Goal: Use online tool/utility: Utilize a website feature to perform a specific function

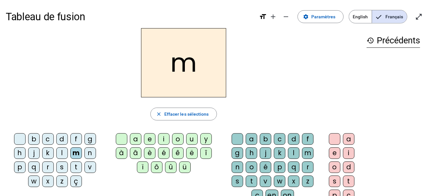
scroll to position [7, 0]
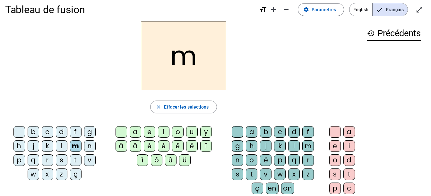
click at [134, 134] on div "a" at bounding box center [136, 132] width 12 height 12
click at [77, 158] on div "t" at bounding box center [76, 161] width 12 height 12
click at [63, 149] on div "l" at bounding box center [62, 147] width 12 height 12
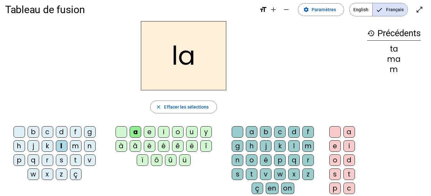
click at [63, 149] on div "l" at bounding box center [62, 147] width 12 height 12
click at [64, 161] on div "s" at bounding box center [62, 161] width 12 height 12
click at [295, 143] on div "l" at bounding box center [294, 147] width 12 height 12
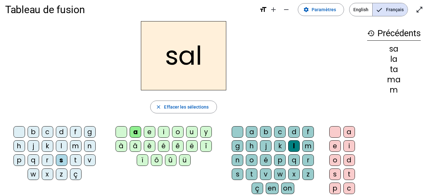
click at [29, 132] on div "b" at bounding box center [34, 132] width 12 height 12
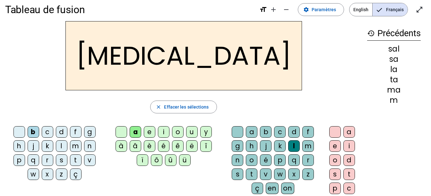
click at [75, 144] on div "m" at bounding box center [76, 147] width 12 height 12
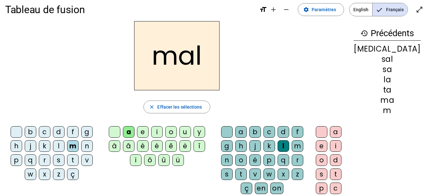
click at [163, 132] on div "i" at bounding box center [157, 132] width 12 height 12
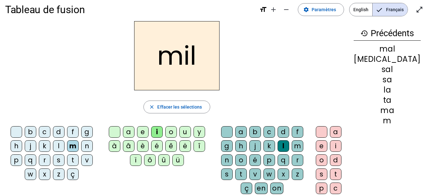
click at [163, 132] on div "i" at bounding box center [157, 132] width 12 height 12
click at [62, 159] on div "s" at bounding box center [59, 161] width 12 height 12
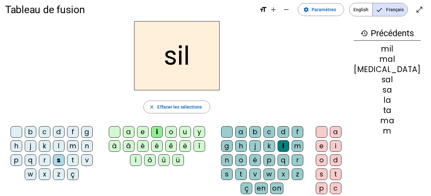
click at [289, 143] on div "l" at bounding box center [284, 147] width 12 height 12
click at [189, 113] on span "button" at bounding box center [177, 106] width 66 height 15
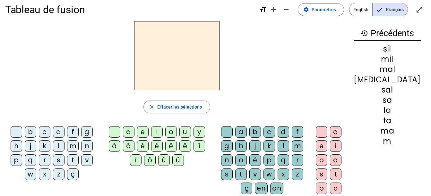
click at [64, 163] on div "s" at bounding box center [59, 161] width 12 height 12
click at [160, 133] on div "i" at bounding box center [157, 132] width 12 height 12
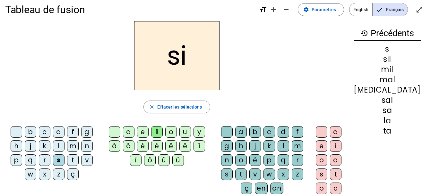
click at [191, 133] on div "u" at bounding box center [185, 132] width 12 height 12
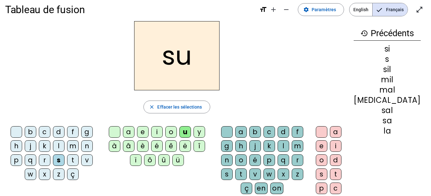
click at [303, 160] on div "r" at bounding box center [298, 161] width 12 height 12
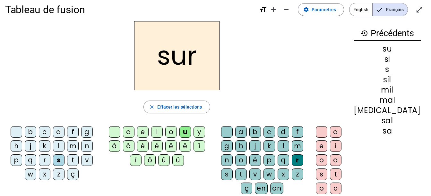
click at [64, 134] on div "d" at bounding box center [59, 132] width 12 height 12
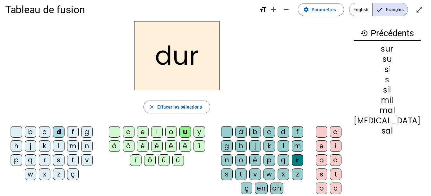
click at [73, 146] on div "m" at bounding box center [73, 147] width 12 height 12
